Goal: Task Accomplishment & Management: Manage account settings

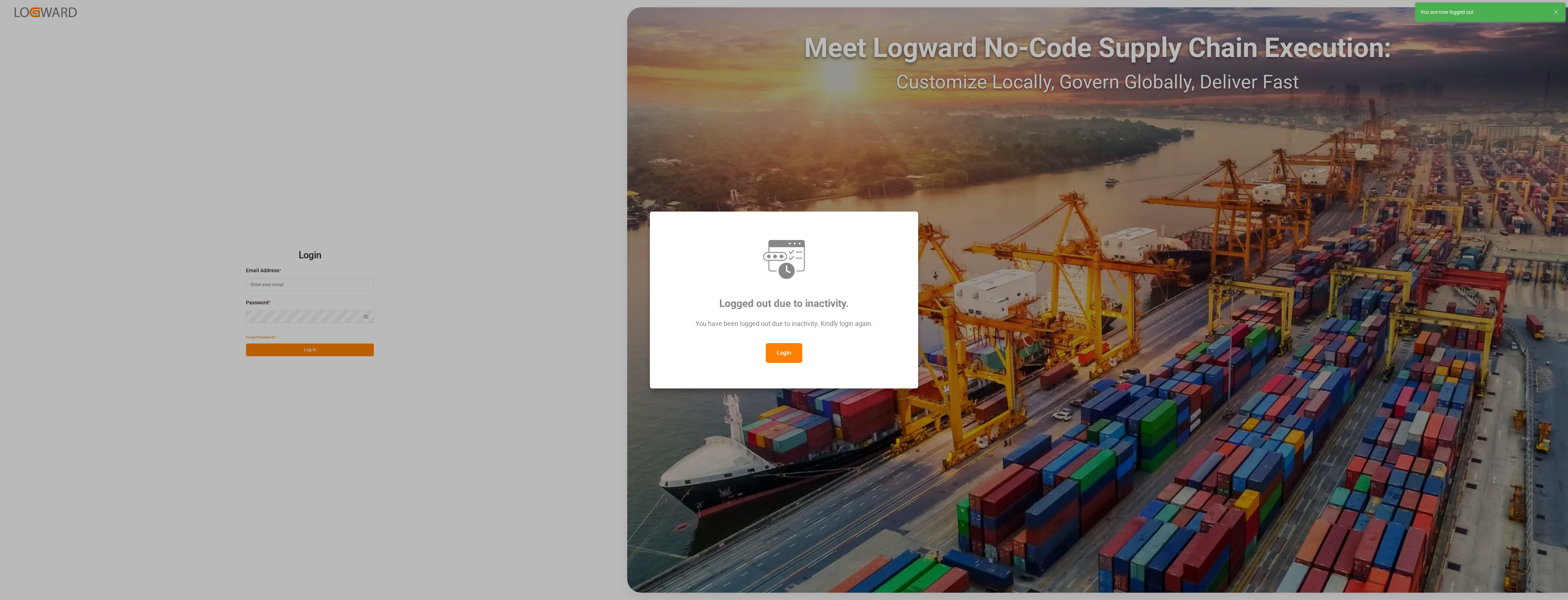
click at [790, 351] on button "Login" at bounding box center [784, 353] width 37 height 19
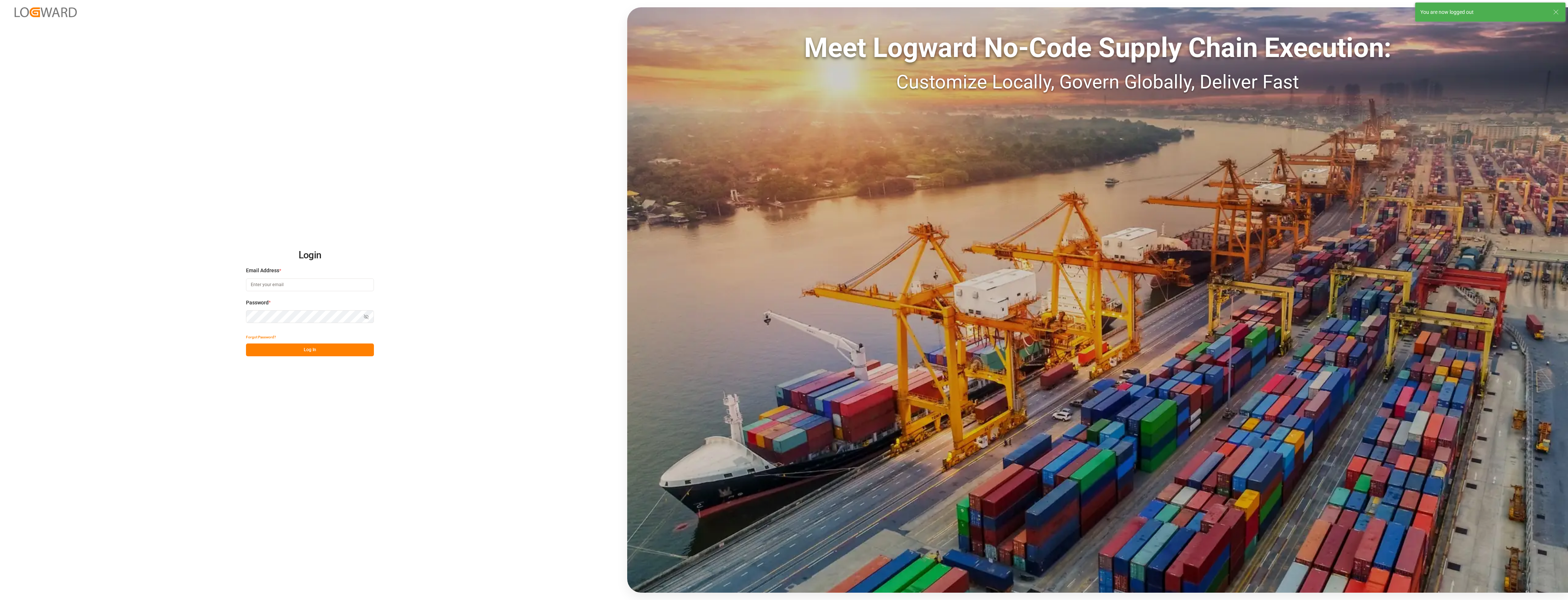
type input "[PERSON_NAME][EMAIL_ADDRESS][PERSON_NAME][DOMAIN_NAME]"
click at [338, 352] on button "Log In" at bounding box center [310, 349] width 128 height 13
